Goal: Information Seeking & Learning: Learn about a topic

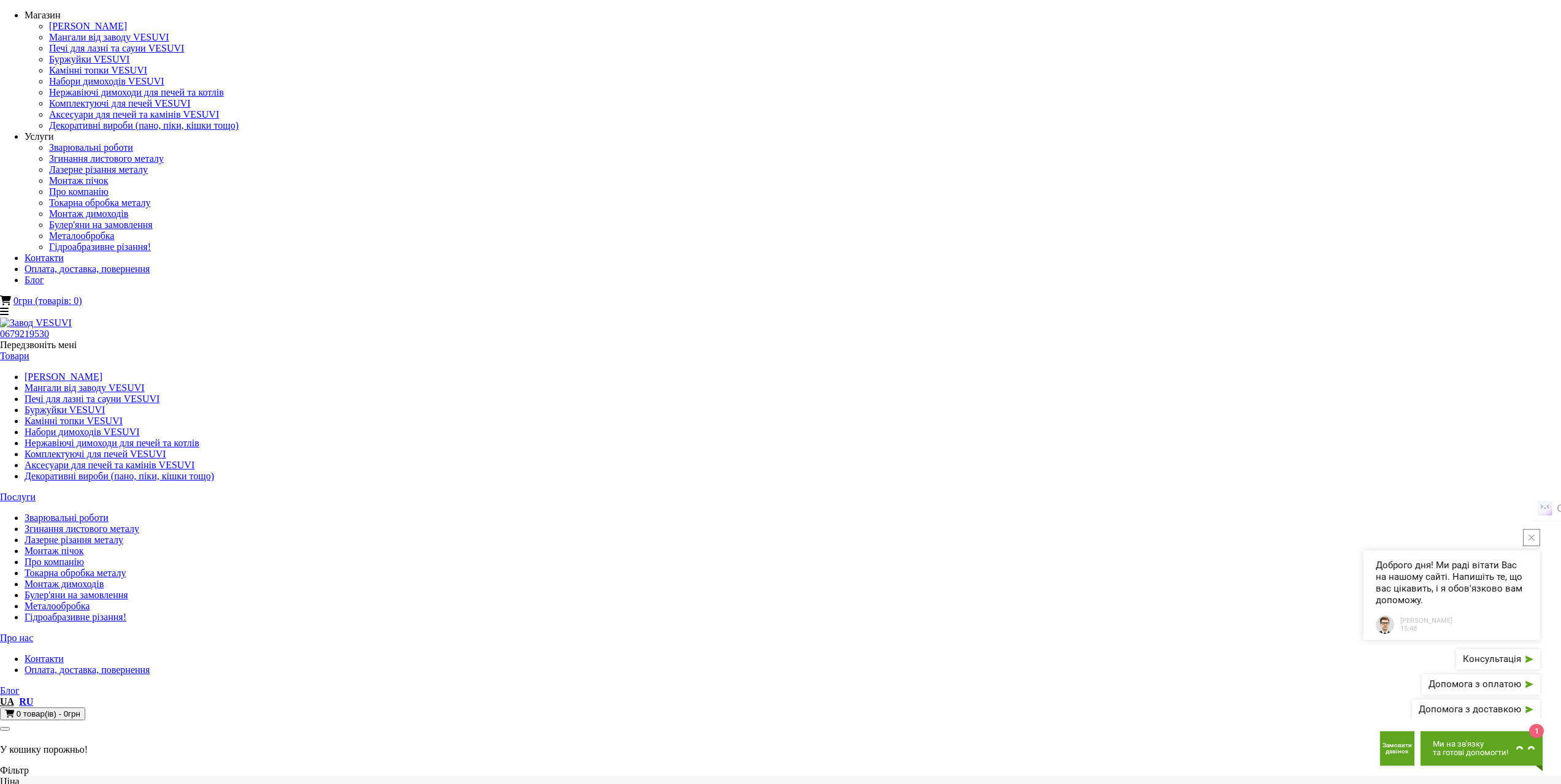
click at [103, 372] on link "[PERSON_NAME]" at bounding box center [64, 377] width 78 height 11
click at [33, 632] on link "Про нас" at bounding box center [16, 637] width 33 height 11
click at [64, 654] on link "Контакти" at bounding box center [44, 658] width 39 height 11
drag, startPoint x: 1036, startPoint y: 614, endPoint x: 905, endPoint y: 621, distance: 131.2
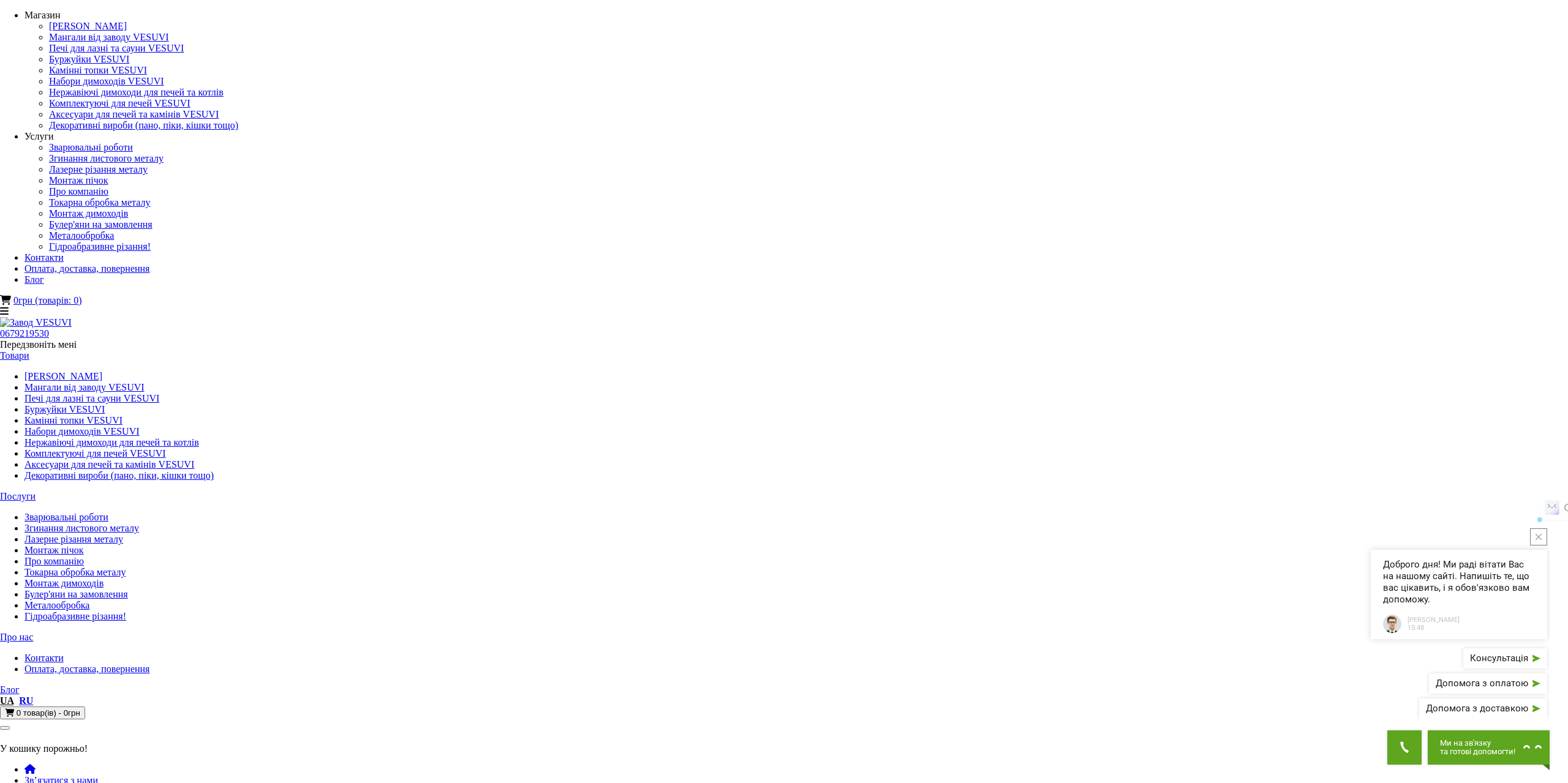
copy link "[EMAIL_ADDRESS][DOMAIN_NAME]"
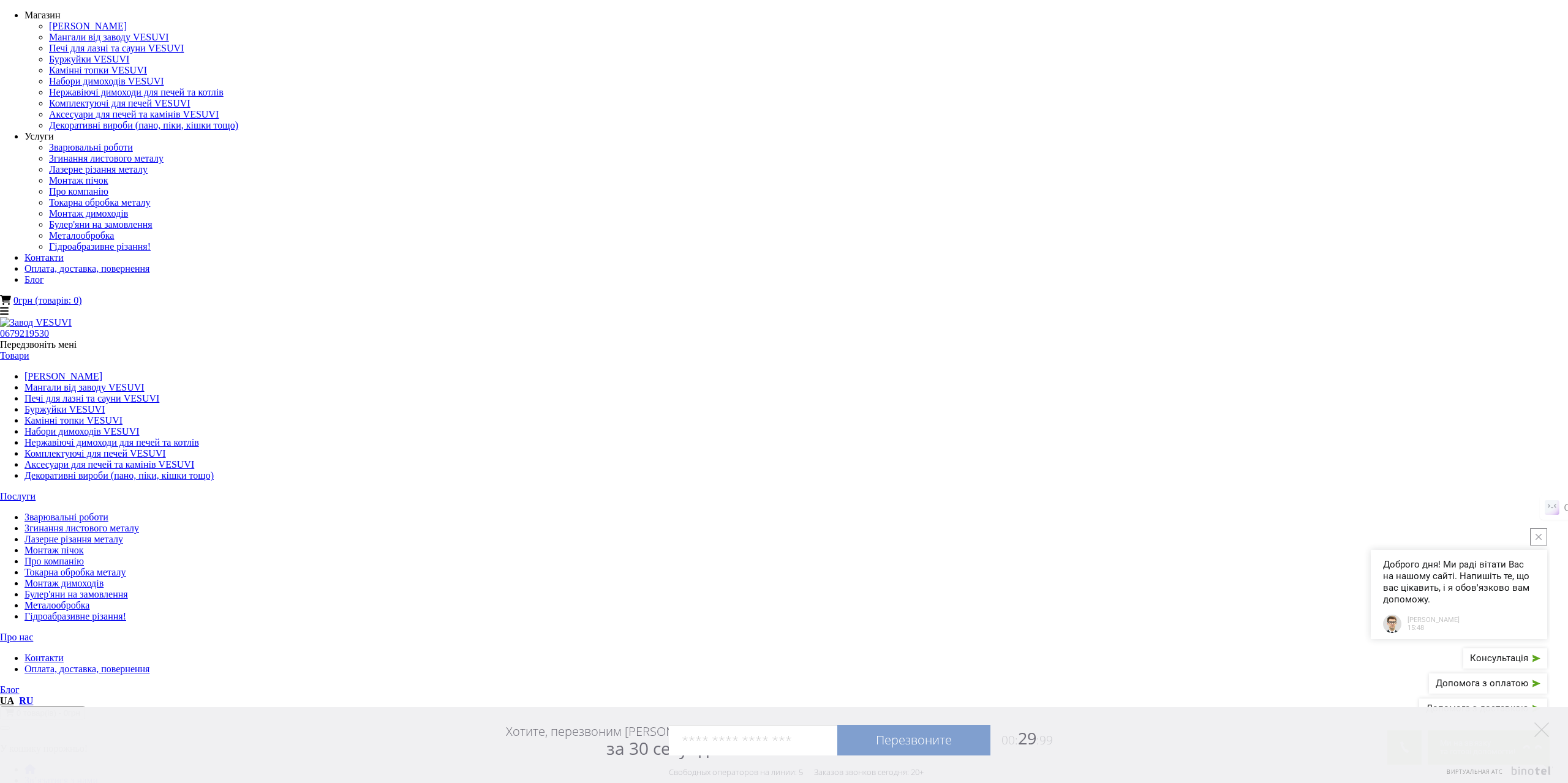
click at [103, 371] on link "[PERSON_NAME]" at bounding box center [64, 376] width 78 height 11
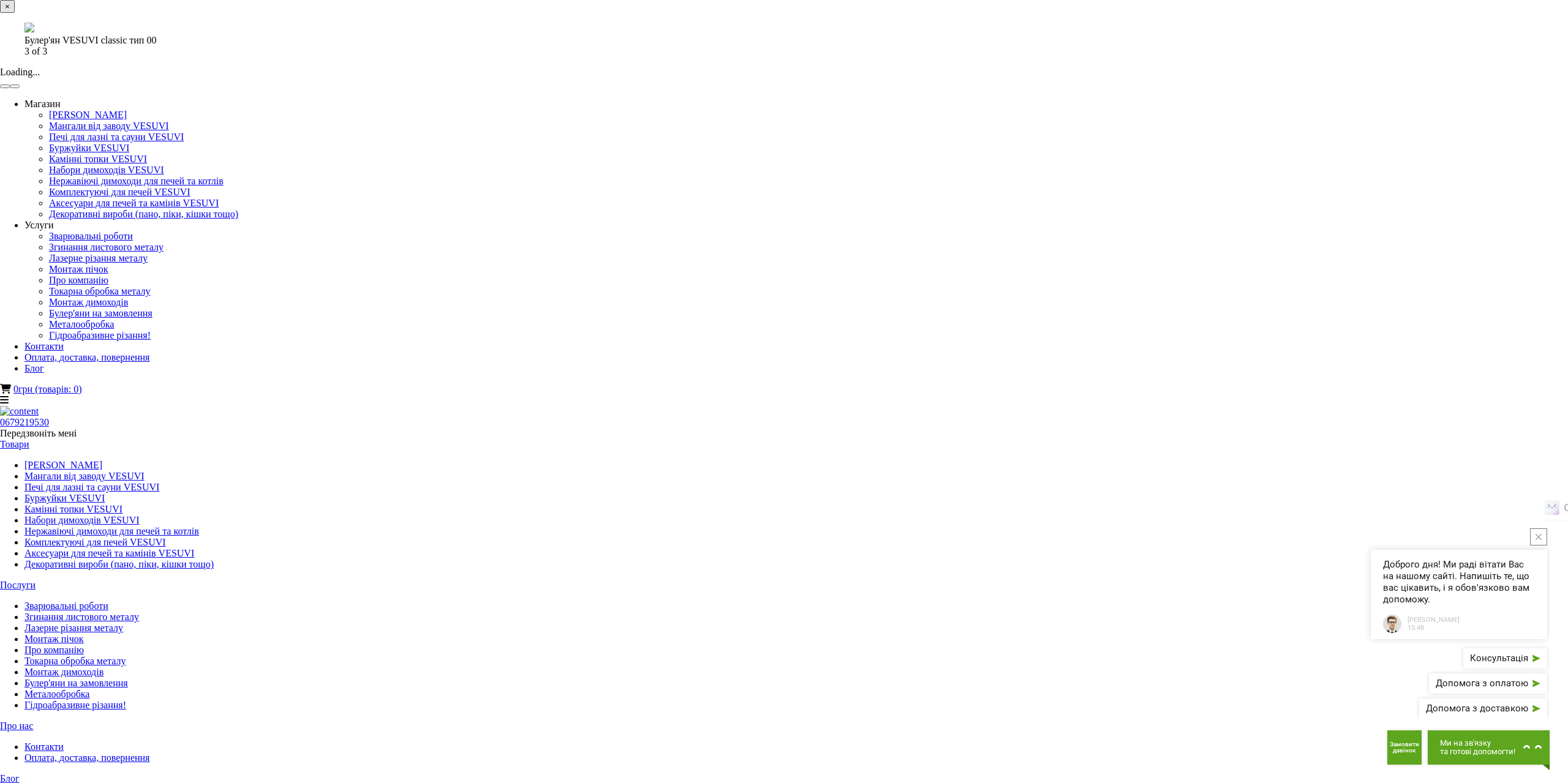
click at [20, 88] on button "button" at bounding box center [15, 86] width 10 height 4
click at [15, 13] on button "×" at bounding box center [7, 7] width 15 height 13
